Goal: Task Accomplishment & Management: Complete application form

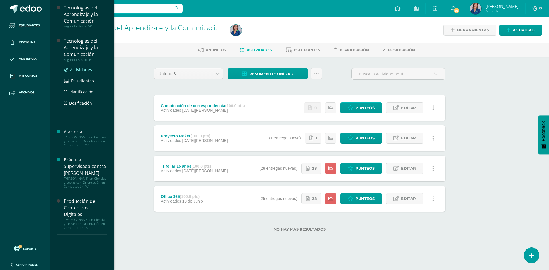
click at [79, 70] on span "Actividades" at bounding box center [81, 69] width 22 height 5
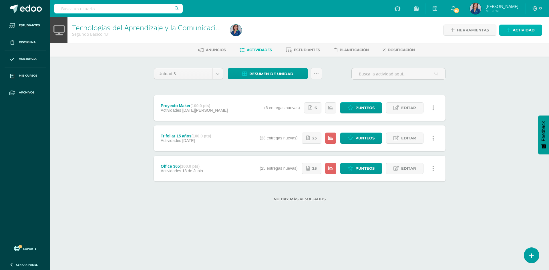
click at [511, 31] on icon at bounding box center [509, 30] width 4 height 5
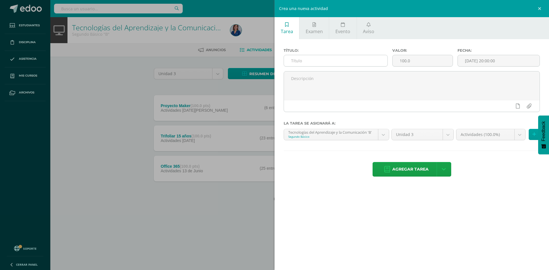
click at [342, 59] on input "text" at bounding box center [336, 60] width 104 height 11
type input "Combinacion de correspondencia"
click at [498, 58] on input "[DATE] 20:00:00" at bounding box center [499, 60] width 82 height 11
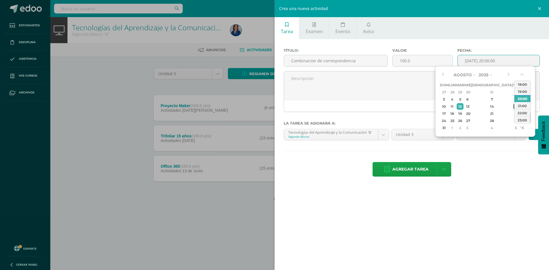
click at [514, 106] on div "15" at bounding box center [516, 106] width 5 height 7
type input "[DATE] 20:00"
click at [480, 175] on div "Agregar tarea Agregar tarea y ocultar" at bounding box center [412, 170] width 256 height 16
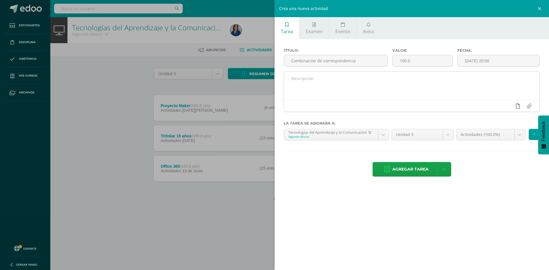
click at [517, 106] on icon at bounding box center [518, 106] width 4 height 5
click at [506, 106] on icon at bounding box center [506, 106] width 5 height 5
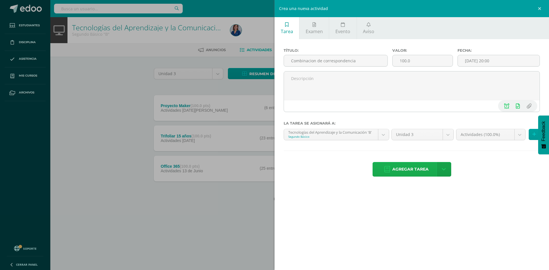
click at [398, 168] on span "Agregar tarea" at bounding box center [411, 170] width 36 height 14
